Goal: Task Accomplishment & Management: Manage account settings

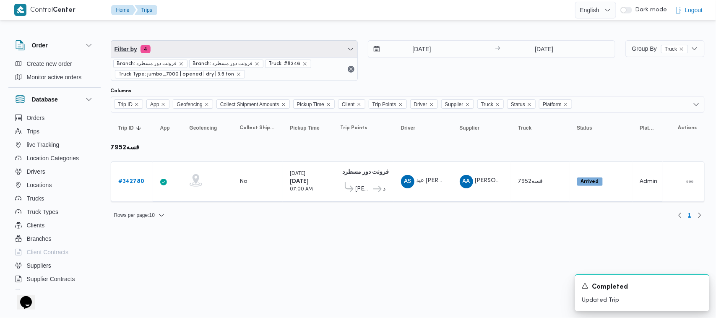
click at [246, 53] on span "Filter by 4" at bounding box center [234, 49] width 247 height 17
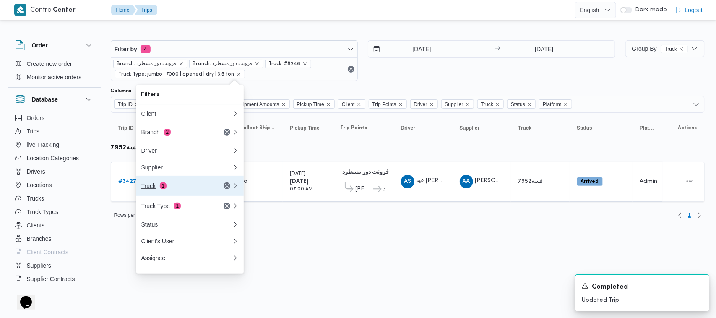
click at [204, 189] on div "Truck 1" at bounding box center [176, 186] width 71 height 7
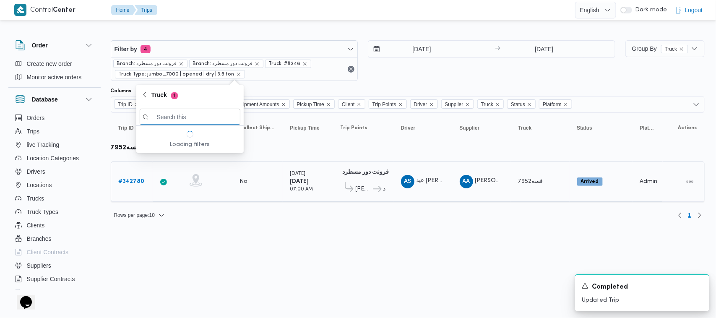
paste input "قوف8159 قفب6348 قلو2463"
type input "قوف8159 قفب6348 قلو2463"
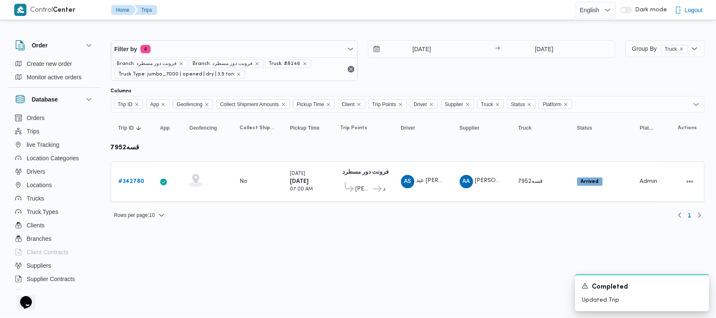
click at [429, 136] on table "Trip ID Click to sort in ascending order App Click to sort in ascending order G…" at bounding box center [408, 161] width 594 height 97
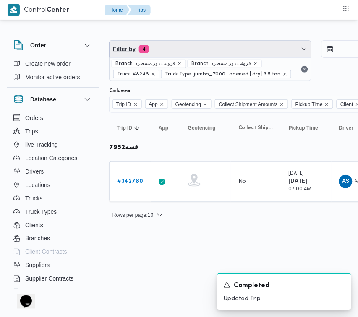
click at [183, 47] on span "Filter by 4" at bounding box center [210, 49] width 201 height 17
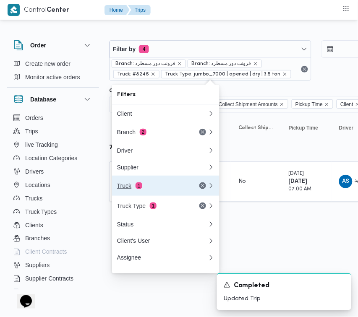
click at [174, 185] on div "Truck 1" at bounding box center [162, 186] width 101 height 20
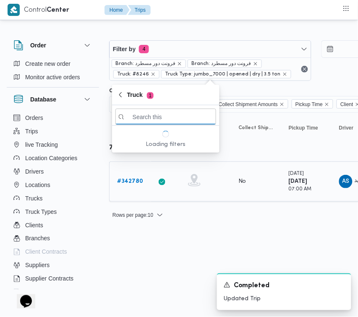
paste input "2463"
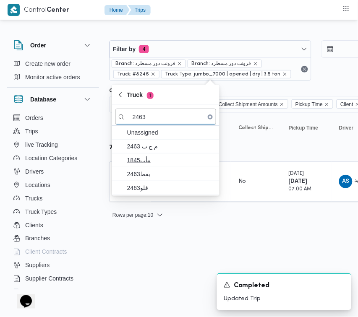
type input "2463"
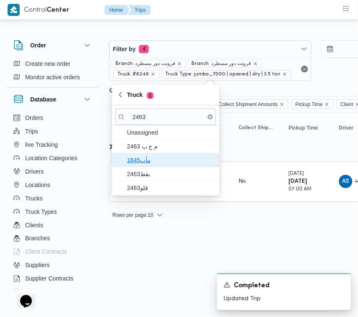
click at [147, 160] on span "1845مأب" at bounding box center [170, 160] width 87 height 10
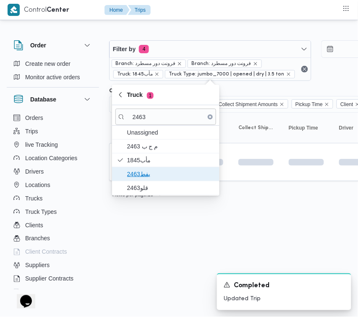
click at [146, 168] on span "بفط2463" at bounding box center [165, 173] width 101 height 13
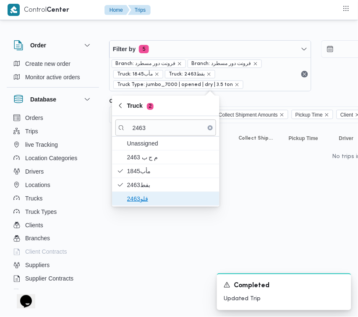
click at [135, 196] on span "قلو2463" at bounding box center [170, 199] width 87 height 10
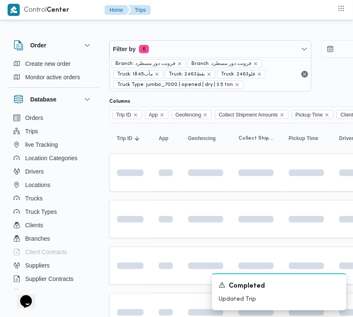
drag, startPoint x: 137, startPoint y: 257, endPoint x: 152, endPoint y: 221, distance: 39.1
click at [137, 257] on td at bounding box center [130, 266] width 42 height 38
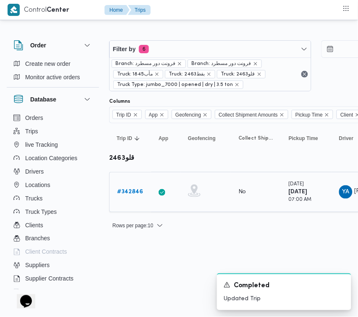
drag, startPoint x: 143, startPoint y: 195, endPoint x: 139, endPoint y: 192, distance: 5.1
click at [141, 195] on div "# 342846" at bounding box center [130, 192] width 33 height 17
click at [133, 189] on b "# 342846" at bounding box center [130, 191] width 26 height 5
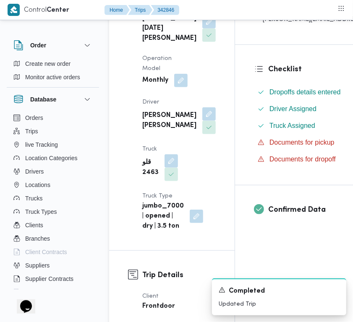
scroll to position [222, 0]
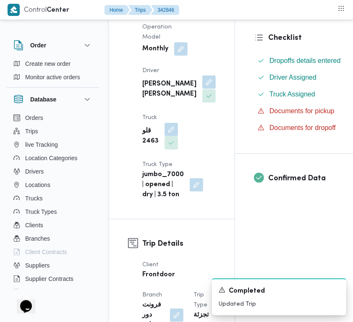
click at [198, 89] on span at bounding box center [207, 82] width 18 height 13
click at [202, 89] on button "button" at bounding box center [208, 82] width 13 height 13
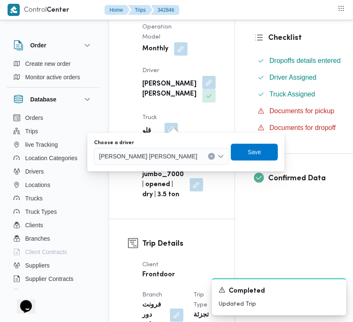
click at [152, 159] on span "[PERSON_NAME] [PERSON_NAME]" at bounding box center [148, 156] width 98 height 9
paste input "[PERSON_NAME]"
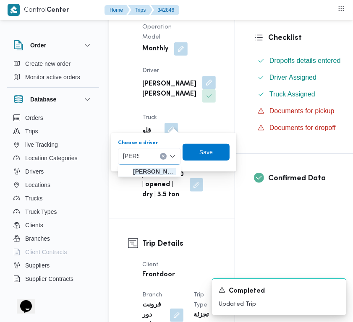
type input "[PERSON_NAME]"
click at [150, 154] on div "[PERSON_NAME]" at bounding box center [149, 156] width 63 height 17
click at [148, 172] on span "[PERSON_NAME] نجدى" at bounding box center [154, 172] width 43 height 10
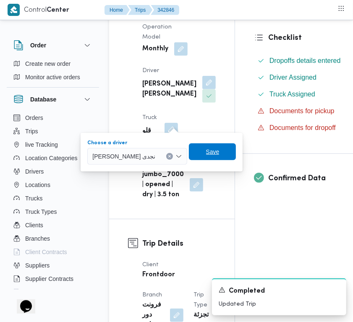
click at [236, 148] on span "Save" at bounding box center [212, 152] width 47 height 17
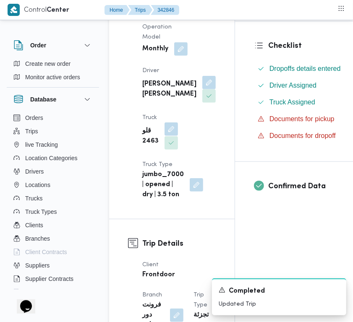
click at [166, 136] on button "button" at bounding box center [171, 129] width 13 height 13
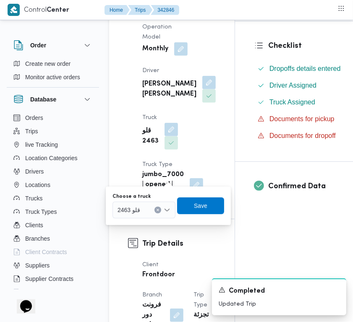
click at [144, 213] on input "Choose a truck" at bounding box center [144, 210] width 1 height 10
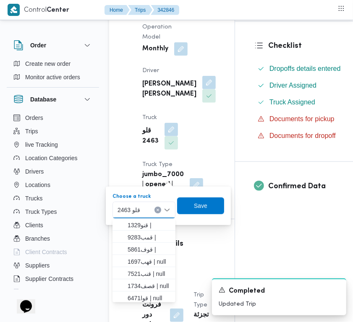
paste input "8162"
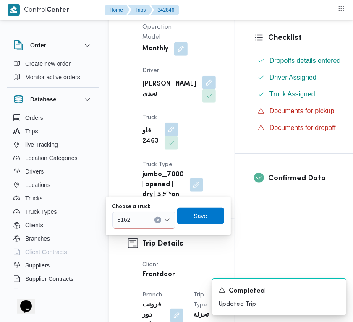
click at [136, 223] on div "8162 8162" at bounding box center [143, 220] width 63 height 17
type input "8162"
click at [145, 232] on span "قهب8162 | null" at bounding box center [149, 235] width 43 height 10
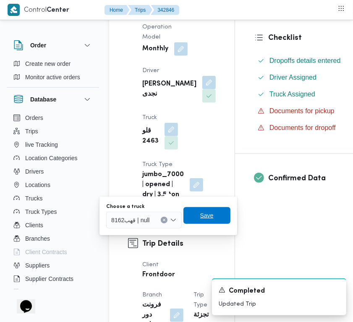
click at [200, 217] on span "Save" at bounding box center [206, 216] width 13 height 10
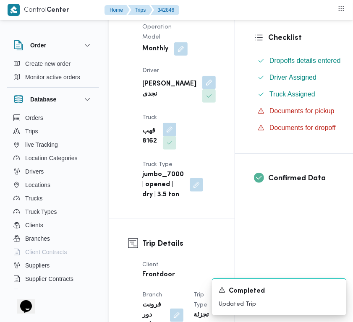
scroll to position [505, 0]
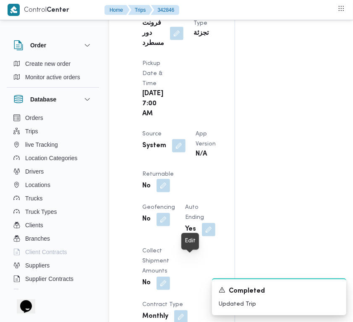
click at [170, 193] on button "button" at bounding box center [163, 185] width 13 height 13
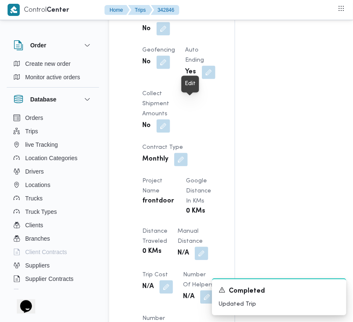
scroll to position [690, 0]
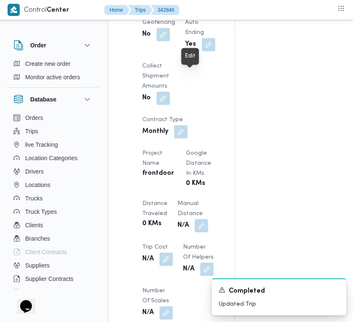
drag, startPoint x: 194, startPoint y: 73, endPoint x: 194, endPoint y: 80, distance: 7.6
click at [170, 8] on button "button" at bounding box center [163, 0] width 13 height 13
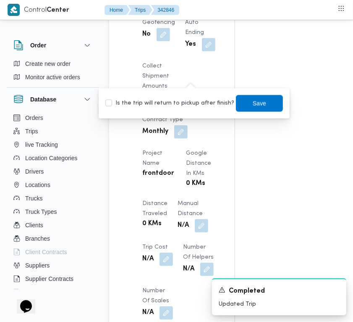
click at [174, 100] on label "Is the trip will return to pickup after finish?" at bounding box center [169, 104] width 129 height 10
checkbox input "true"
click at [255, 96] on span "Save" at bounding box center [259, 103] width 47 height 17
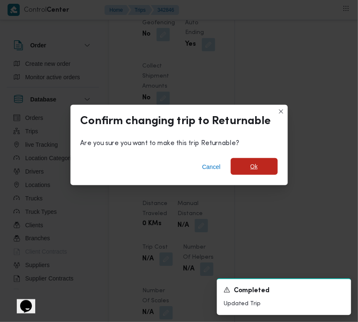
click at [262, 170] on span "Ok" at bounding box center [254, 166] width 47 height 17
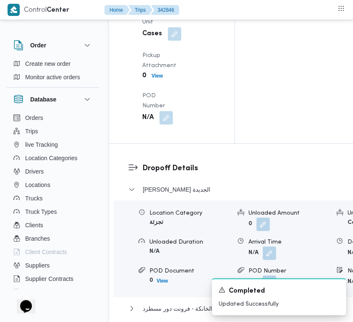
scroll to position [1537, 0]
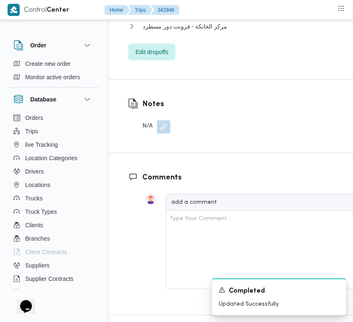
drag, startPoint x: 311, startPoint y: 219, endPoint x: 311, endPoint y: 223, distance: 4.6
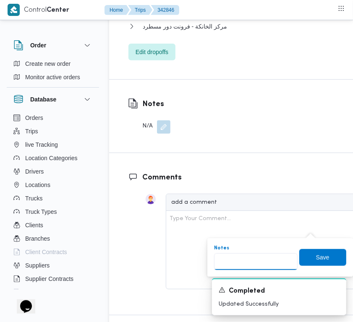
click at [273, 263] on input "Notes" at bounding box center [256, 262] width 84 height 17
paste input "تجمع"
type input "تجمع"
click at [317, 252] on span "Save" at bounding box center [322, 257] width 47 height 17
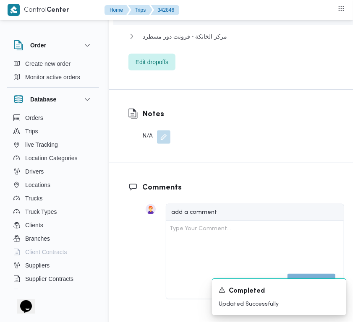
scroll to position [1254, 0]
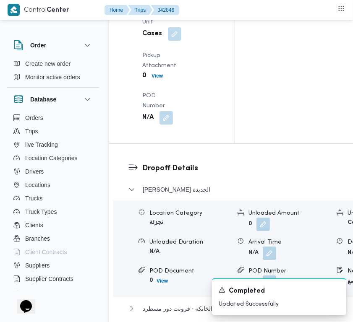
drag, startPoint x: 170, startPoint y: 175, endPoint x: 170, endPoint y: 187, distance: 11.8
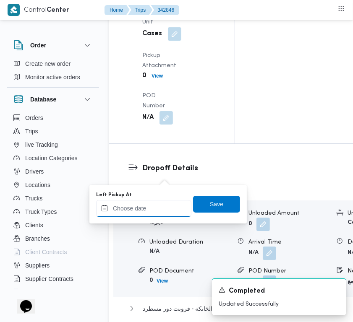
click at [170, 206] on input "Left Pickup At" at bounding box center [143, 208] width 95 height 17
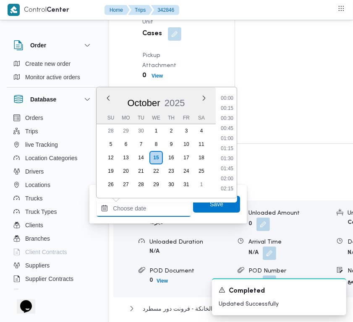
scroll to position [473, 0]
click at [159, 211] on input "Left Pickup At" at bounding box center [143, 208] width 95 height 17
paste input "[DATE] 9:00:00 AM"
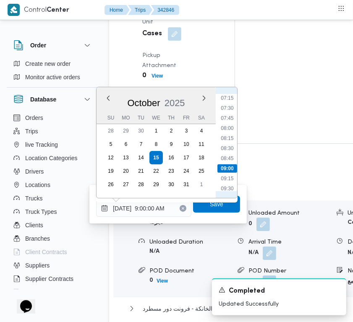
scroll to position [279, 0]
click at [233, 132] on li "07:45" at bounding box center [226, 131] width 19 height 8
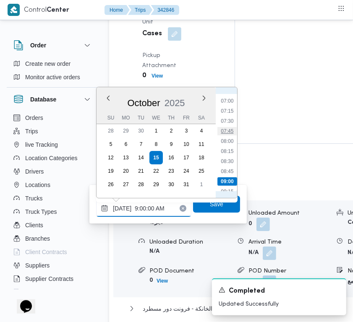
type input "[DATE] 07:45"
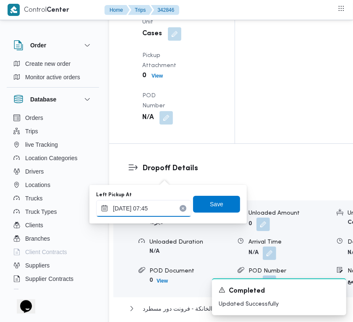
click at [164, 210] on input "[DATE] 07:45" at bounding box center [143, 208] width 95 height 17
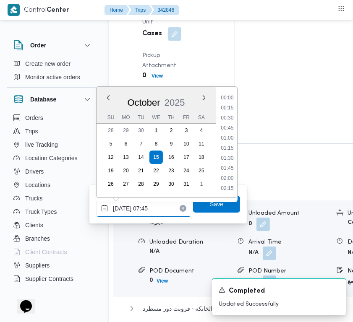
scroll to position [261, 0]
click at [164, 210] on input "[DATE] 07:45" at bounding box center [143, 208] width 95 height 17
click at [207, 209] on span "Save" at bounding box center [216, 204] width 47 height 17
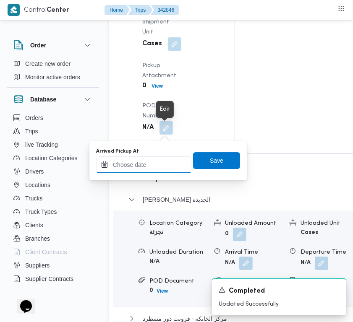
click at [173, 164] on input "Arrived Pickup At" at bounding box center [143, 165] width 95 height 17
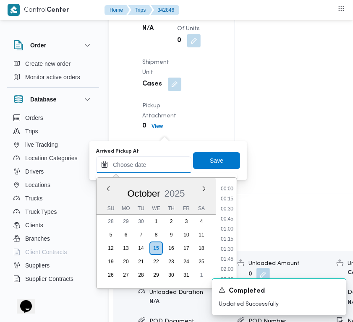
paste input "[DATE] 07:45"
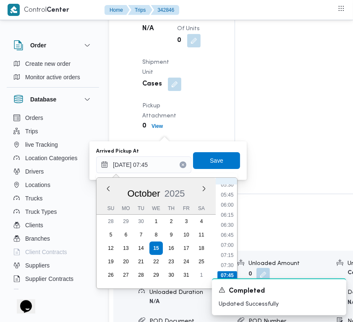
scroll to position [208, 0]
click at [231, 259] on li "07:00" at bounding box center [226, 263] width 19 height 8
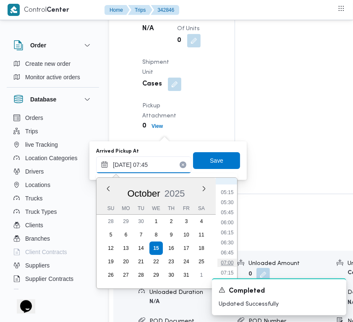
type input "[DATE] 07:00"
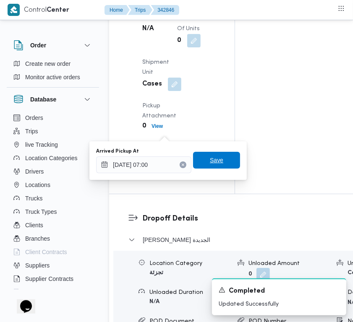
click at [203, 157] on span "Save" at bounding box center [216, 160] width 47 height 17
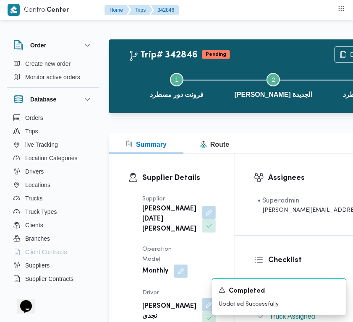
scroll to position [282, 0]
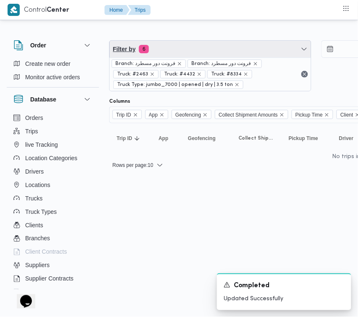
click at [210, 43] on span "Filter by 6" at bounding box center [210, 49] width 201 height 17
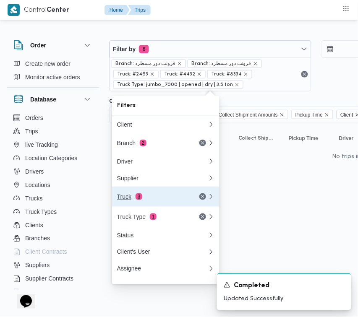
click at [152, 207] on button "Truck 3" at bounding box center [165, 197] width 107 height 20
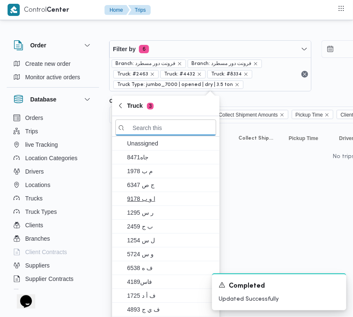
paste input "[DATE] 07:45"
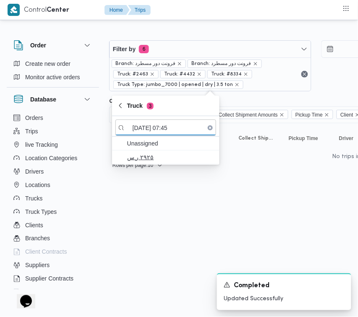
type input "[DATE] 07:45"
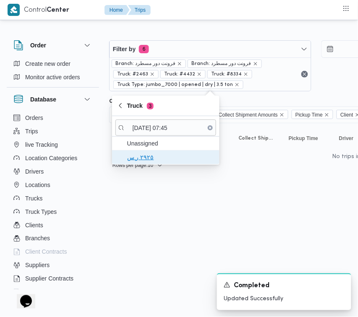
click at [133, 159] on span "٢٩٢٥ ر س" at bounding box center [170, 157] width 87 height 10
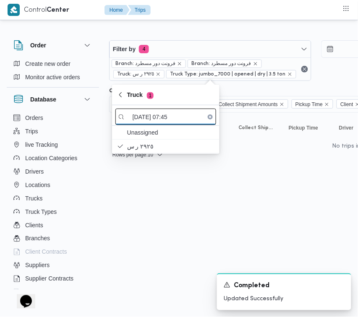
click at [159, 112] on input "[DATE] 07:45" at bounding box center [165, 117] width 101 height 16
click at [161, 110] on input "[DATE] 07:45" at bounding box center [165, 117] width 101 height 16
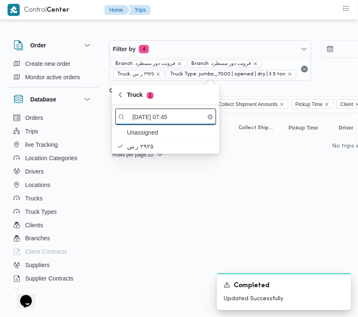
click at [161, 110] on input "[DATE] 07:45" at bounding box center [165, 117] width 101 height 16
paste input "6348"
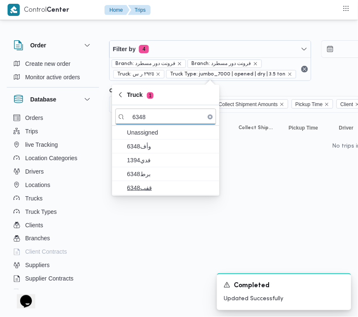
type input "6348"
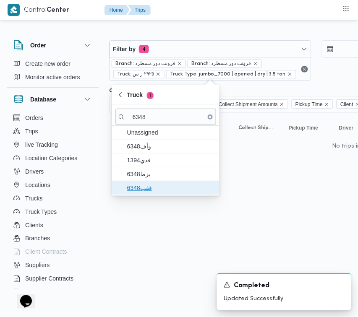
click at [139, 183] on span "قفب6348" at bounding box center [165, 187] width 101 height 13
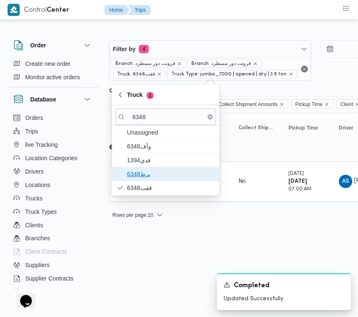
click at [133, 173] on span "برط6348" at bounding box center [170, 174] width 87 height 10
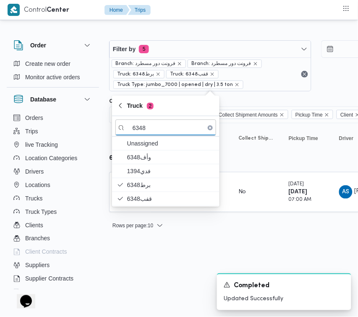
drag, startPoint x: 184, startPoint y: 266, endPoint x: 184, endPoint y: 255, distance: 10.9
click at [184, 266] on html "Control Center Home Trips Order Create new order Monitor active orders Database…" at bounding box center [179, 158] width 358 height 317
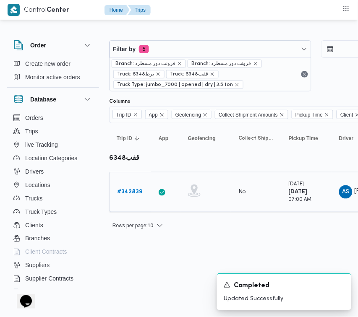
click at [141, 193] on b "# 342839" at bounding box center [129, 191] width 25 height 5
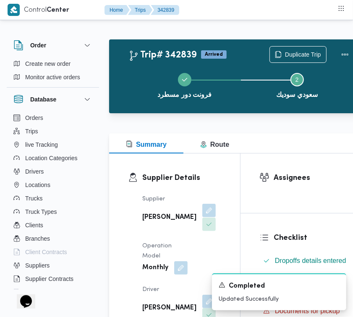
click at [202, 217] on button "button" at bounding box center [208, 210] width 13 height 13
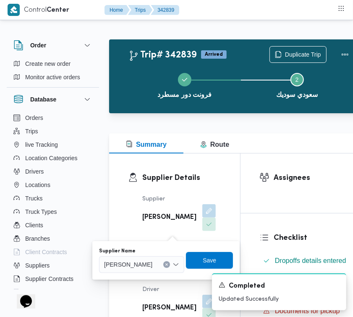
click at [162, 269] on div "[PERSON_NAME]" at bounding box center [141, 264] width 85 height 17
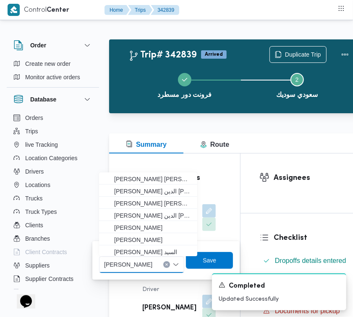
paste input "6348"
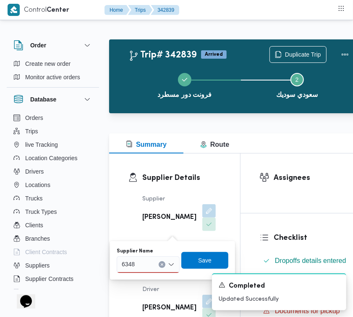
click at [125, 263] on input "6348" at bounding box center [128, 265] width 13 height 10
paste input "الشريف"
type input "الشريف"
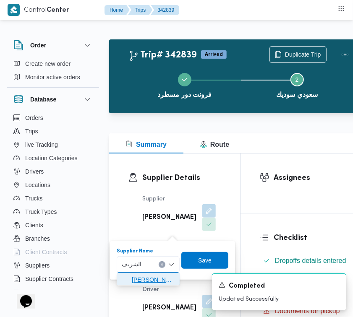
click at [133, 278] on span "[PERSON_NAME]" at bounding box center [153, 280] width 43 height 10
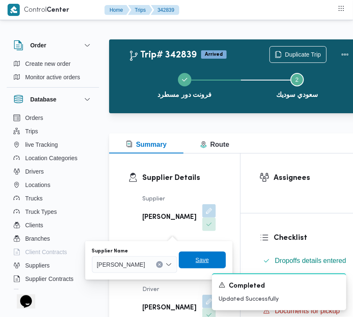
click at [209, 261] on span "Save" at bounding box center [202, 260] width 13 height 10
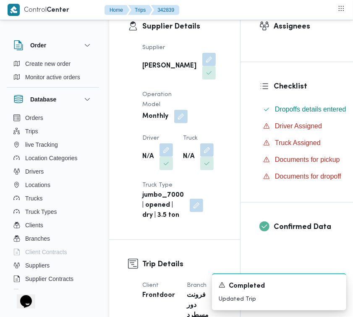
scroll to position [171, 0]
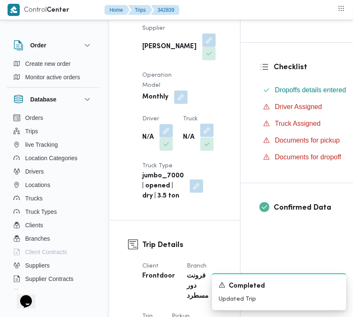
click at [209, 137] on button "button" at bounding box center [206, 130] width 13 height 13
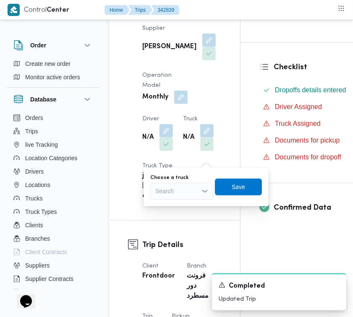
click at [187, 191] on div "Search" at bounding box center [181, 191] width 63 height 17
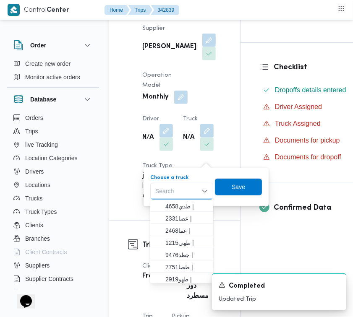
paste input "الشريف"
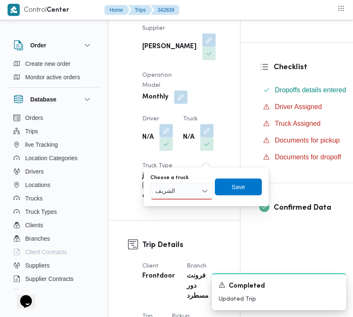
click at [173, 186] on input "الشريف" at bounding box center [165, 191] width 21 height 10
paste input "9583"
type input "9583"
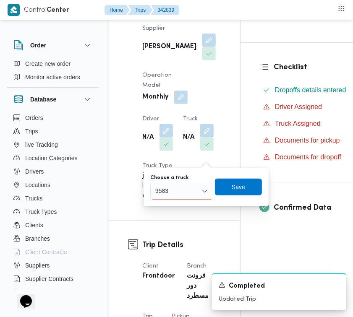
click at [180, 196] on div "9583 9583" at bounding box center [181, 191] width 63 height 17
click at [181, 201] on span "موف 9583 | null" at bounding box center [186, 206] width 43 height 10
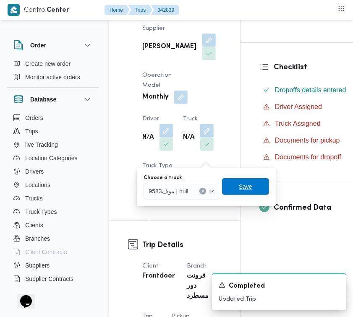
click at [246, 183] on span "Save" at bounding box center [245, 187] width 13 height 10
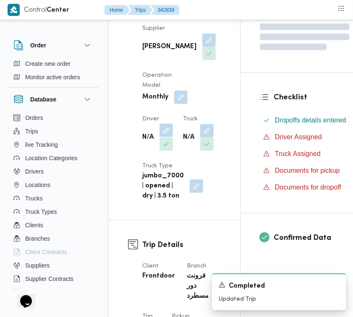
click at [168, 137] on button "button" at bounding box center [165, 130] width 13 height 13
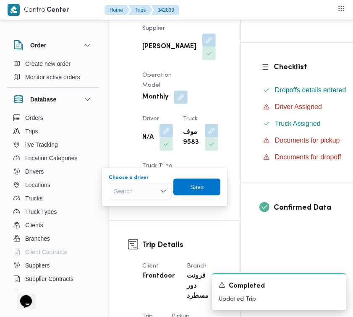
click at [157, 194] on div "Search" at bounding box center [140, 191] width 63 height 17
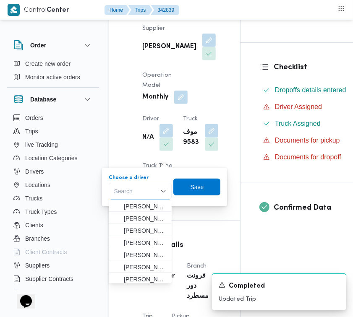
paste input "حماده"
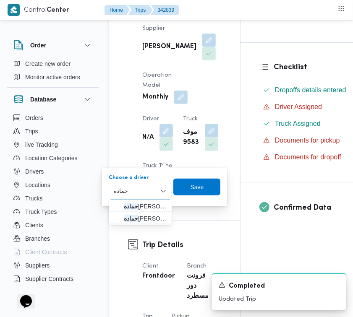
type input "حماده"
click at [144, 205] on span "[PERSON_NAME] [PERSON_NAME]" at bounding box center [145, 206] width 43 height 10
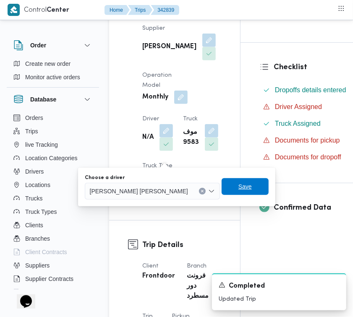
click at [238, 188] on span "Save" at bounding box center [244, 187] width 13 height 10
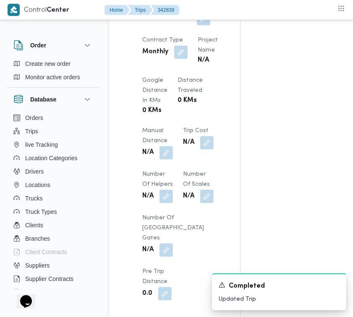
scroll to position [1004, 0]
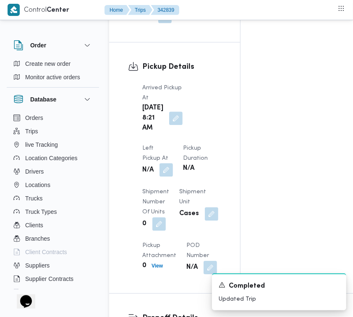
click at [173, 163] on button "button" at bounding box center [165, 169] width 13 height 13
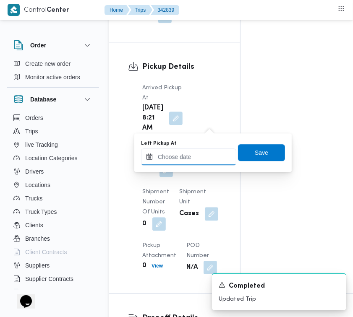
click at [206, 152] on input "Left Pickup At" at bounding box center [188, 157] width 95 height 17
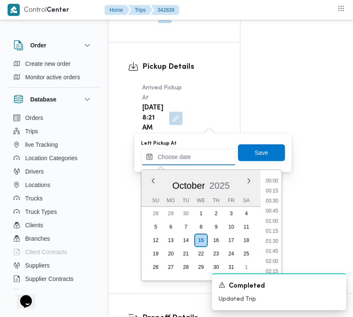
scroll to position [473, 0]
click at [275, 198] on li "12:15" at bounding box center [271, 202] width 19 height 8
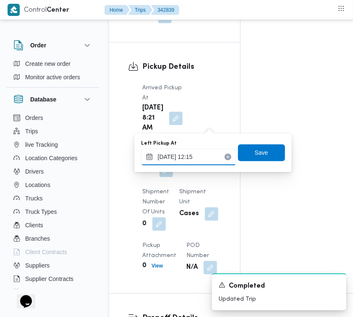
click at [213, 156] on input "[DATE] 12:15" at bounding box center [188, 157] width 95 height 17
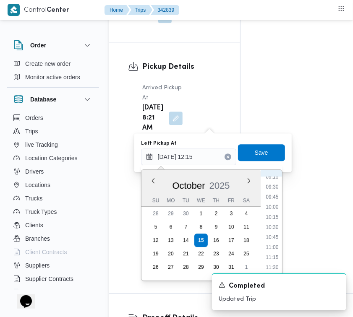
scroll to position [359, 0]
click at [274, 181] on li "09:00" at bounding box center [271, 184] width 19 height 8
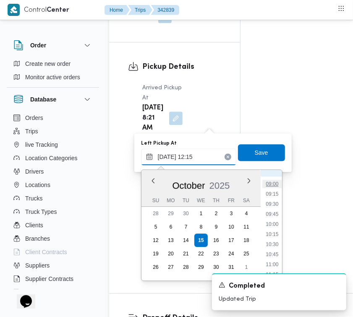
type input "[DATE] 09:00"
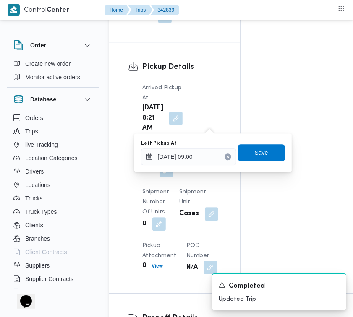
click at [247, 139] on div "Left Pickup At [DATE] 09:00 Save" at bounding box center [213, 152] width 146 height 27
click at [255, 152] on span "Save" at bounding box center [261, 152] width 13 height 10
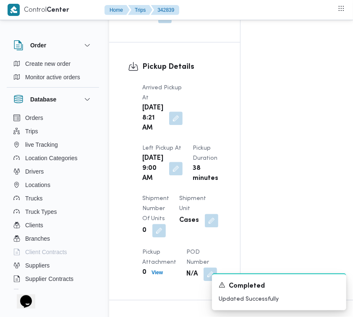
scroll to position [1281, 0]
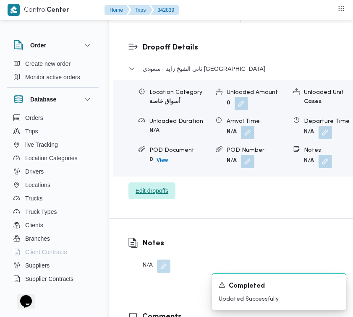
click at [154, 196] on span "Edit dropoffs" at bounding box center [152, 191] width 33 height 10
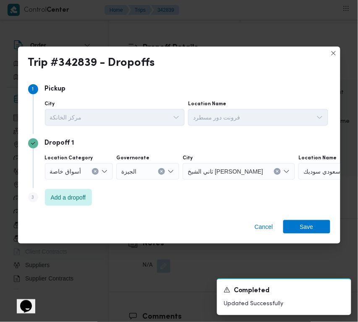
drag, startPoint x: 65, startPoint y: 162, endPoint x: 68, endPoint y: 169, distance: 7.5
click at [64, 162] on div "Location Category أسواق خاصة" at bounding box center [79, 167] width 68 height 25
click at [70, 169] on span "أسواق خاصة" at bounding box center [65, 171] width 31 height 9
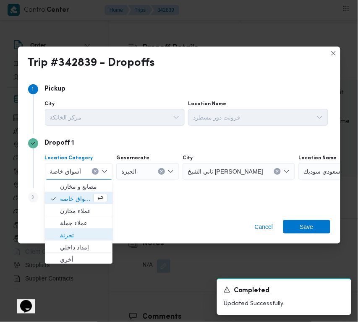
click at [86, 233] on span "تجزئة" at bounding box center [83, 235] width 47 height 10
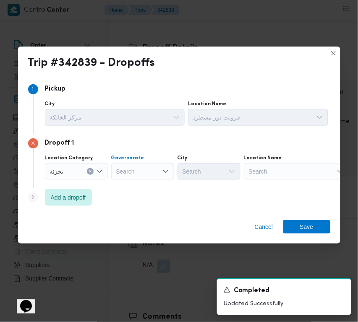
click at [154, 163] on div "Search" at bounding box center [142, 171] width 63 height 17
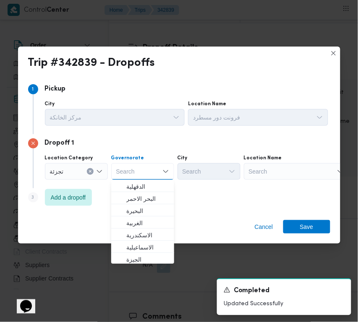
paste input "[GEOGRAPHIC_DATA]"
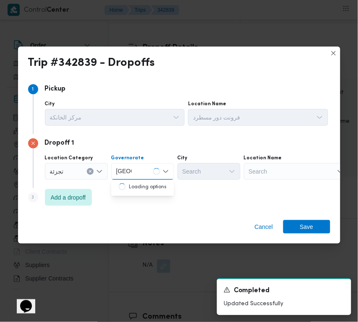
type input "[GEOGRAPHIC_DATA]"
click at [168, 170] on icon "Open list of options" at bounding box center [165, 171] width 5 height 3
click at [155, 183] on div "Dropoff 1 Location Category تجزئة [GEOGRAPHIC_DATA] [GEOGRAPHIC_DATA] [GEOGRAPH…" at bounding box center [179, 161] width 302 height 54
drag, startPoint x: 136, startPoint y: 158, endPoint x: 139, endPoint y: 165, distance: 8.1
click at [135, 160] on label "Governorate" at bounding box center [127, 158] width 33 height 7
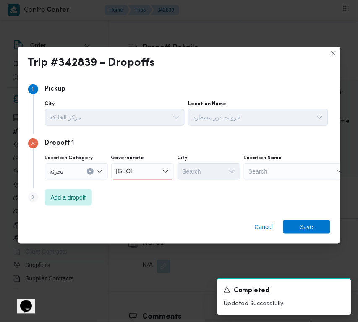
click at [132, 167] on input "[GEOGRAPHIC_DATA]" at bounding box center [124, 172] width 16 height 10
click at [139, 165] on div "[GEOGRAPHIC_DATA] [GEOGRAPHIC_DATA] Combo box. Selected. [GEOGRAPHIC_DATA] . Se…" at bounding box center [142, 171] width 63 height 17
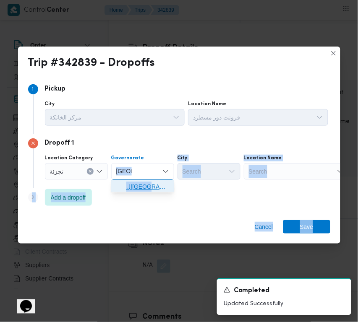
click at [148, 183] on span "ال[GEOGRAPHIC_DATA]" at bounding box center [147, 187] width 43 height 10
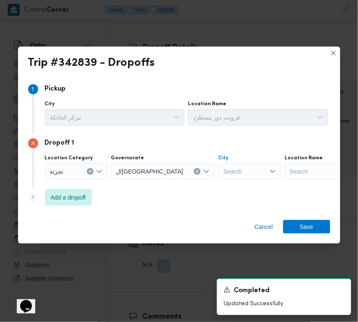
click at [218, 177] on div "Search" at bounding box center [249, 171] width 63 height 17
paste input "النزهة"
type input "النزهة"
click at [202, 188] on span "قسم النزهة" at bounding box center [214, 187] width 43 height 10
click at [301, 223] on span "Save" at bounding box center [306, 226] width 13 height 13
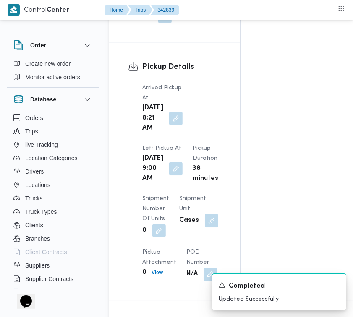
scroll to position [726, 0]
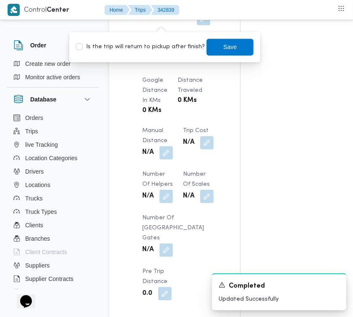
click at [166, 51] on label "Is the trip will return to pickup after finish?" at bounding box center [140, 47] width 129 height 10
checkbox input "true"
click at [207, 52] on span "Save" at bounding box center [230, 46] width 47 height 17
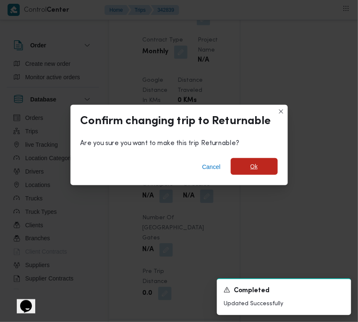
click at [255, 170] on span "Ok" at bounding box center [255, 167] width 8 height 10
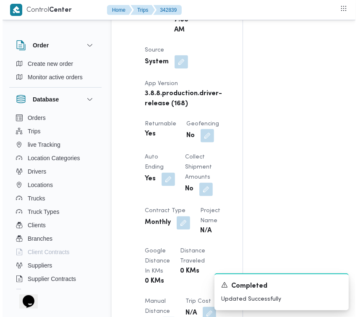
scroll to position [0, 0]
